Goal: Information Seeking & Learning: Learn about a topic

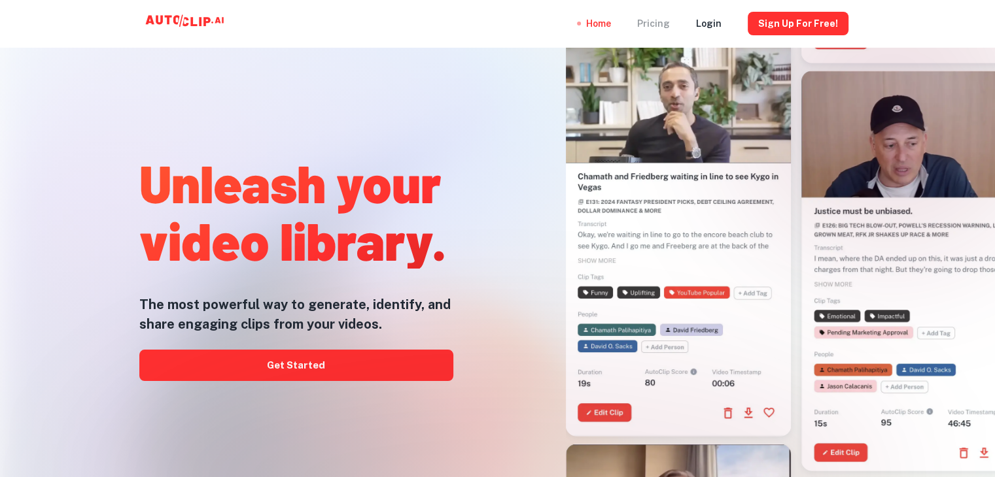
click at [664, 26] on div "Pricing" at bounding box center [653, 23] width 33 height 47
